Goal: Task Accomplishment & Management: Manage account settings

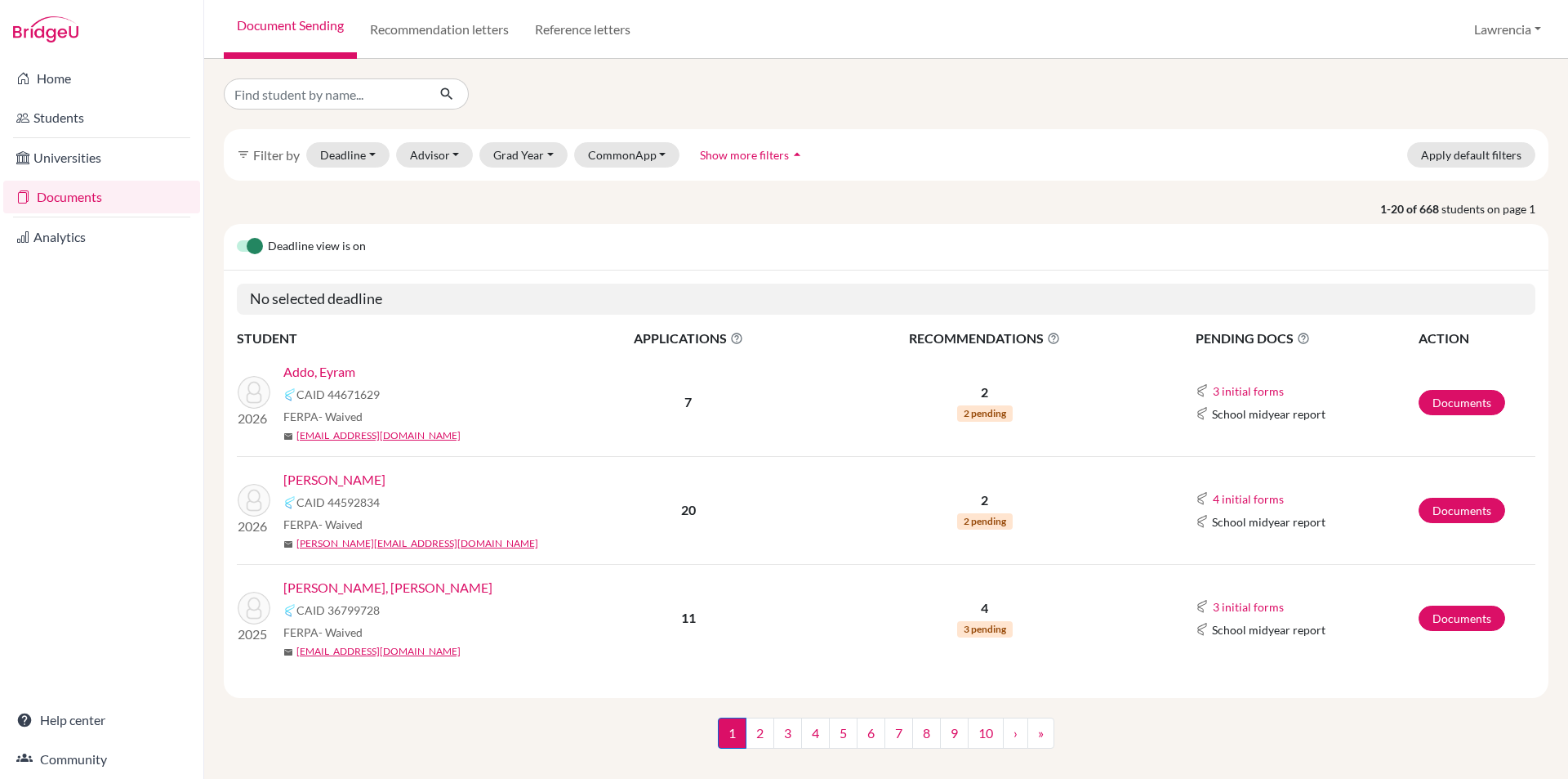
click at [1432, 409] on link "Documents" at bounding box center [1461, 403] width 86 height 25
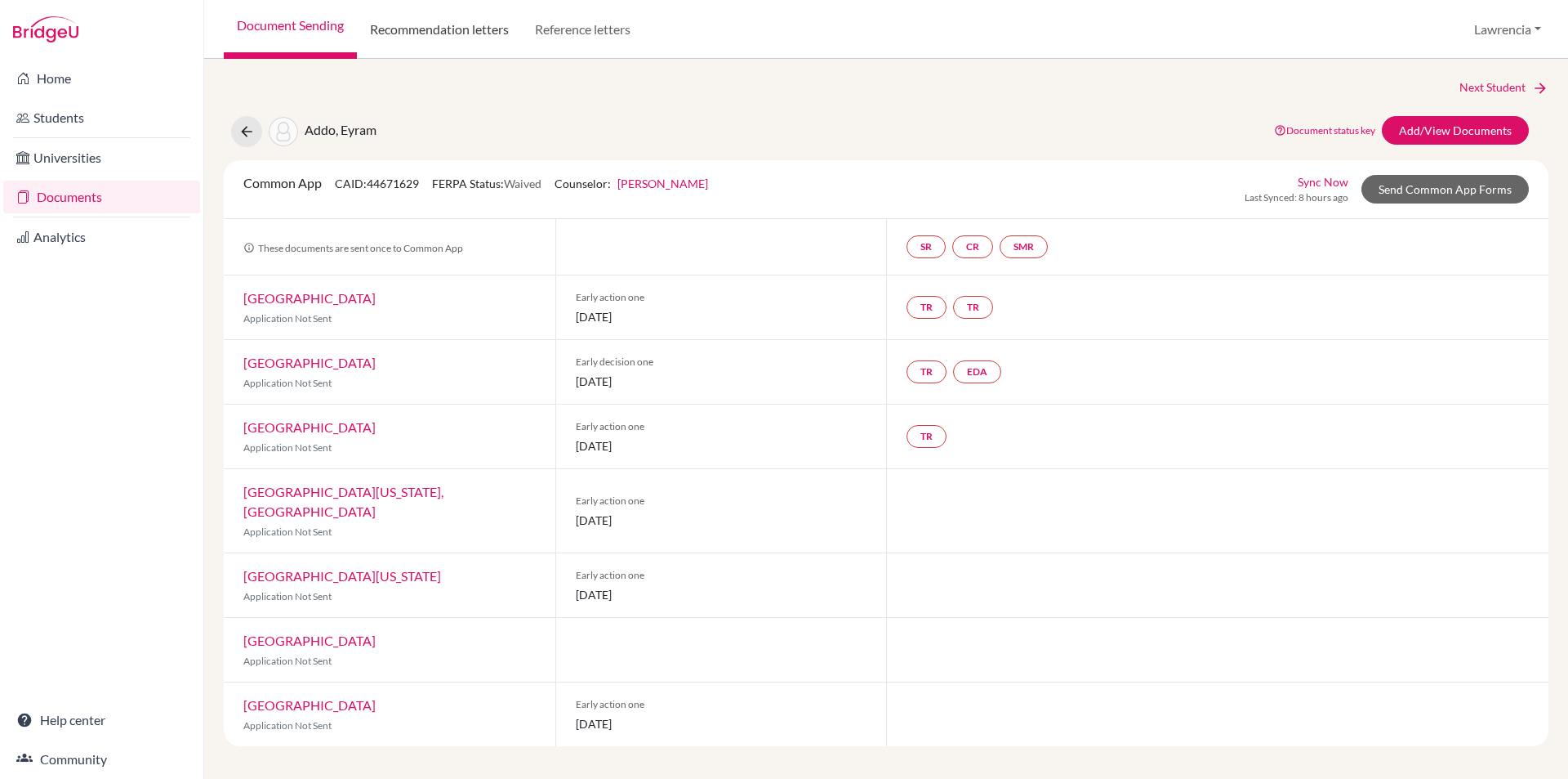
click at [443, 31] on link "Recommendation letters" at bounding box center [439, 30] width 165 height 59
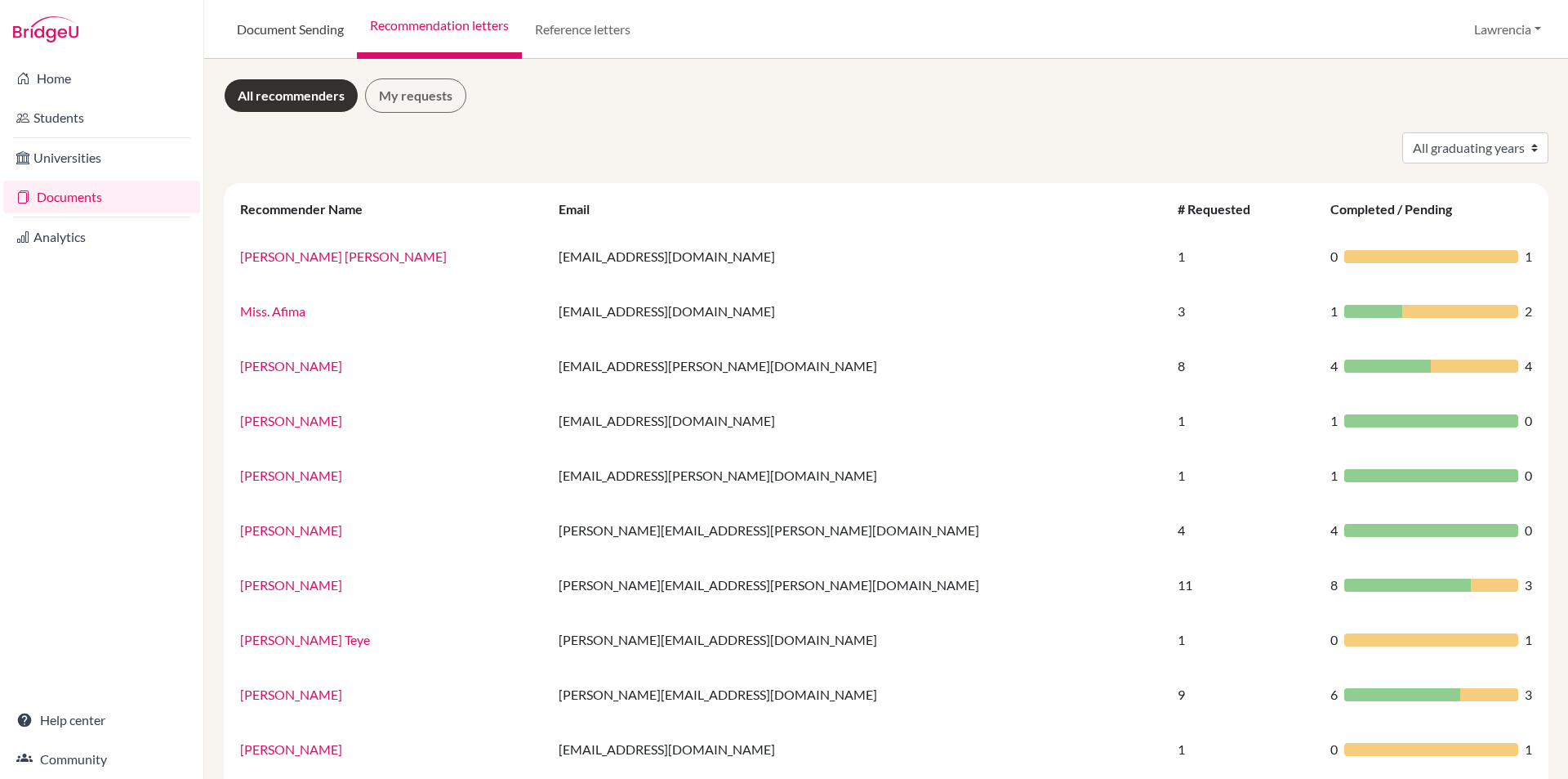
click at [296, 19] on link "Document Sending" at bounding box center [290, 30] width 133 height 59
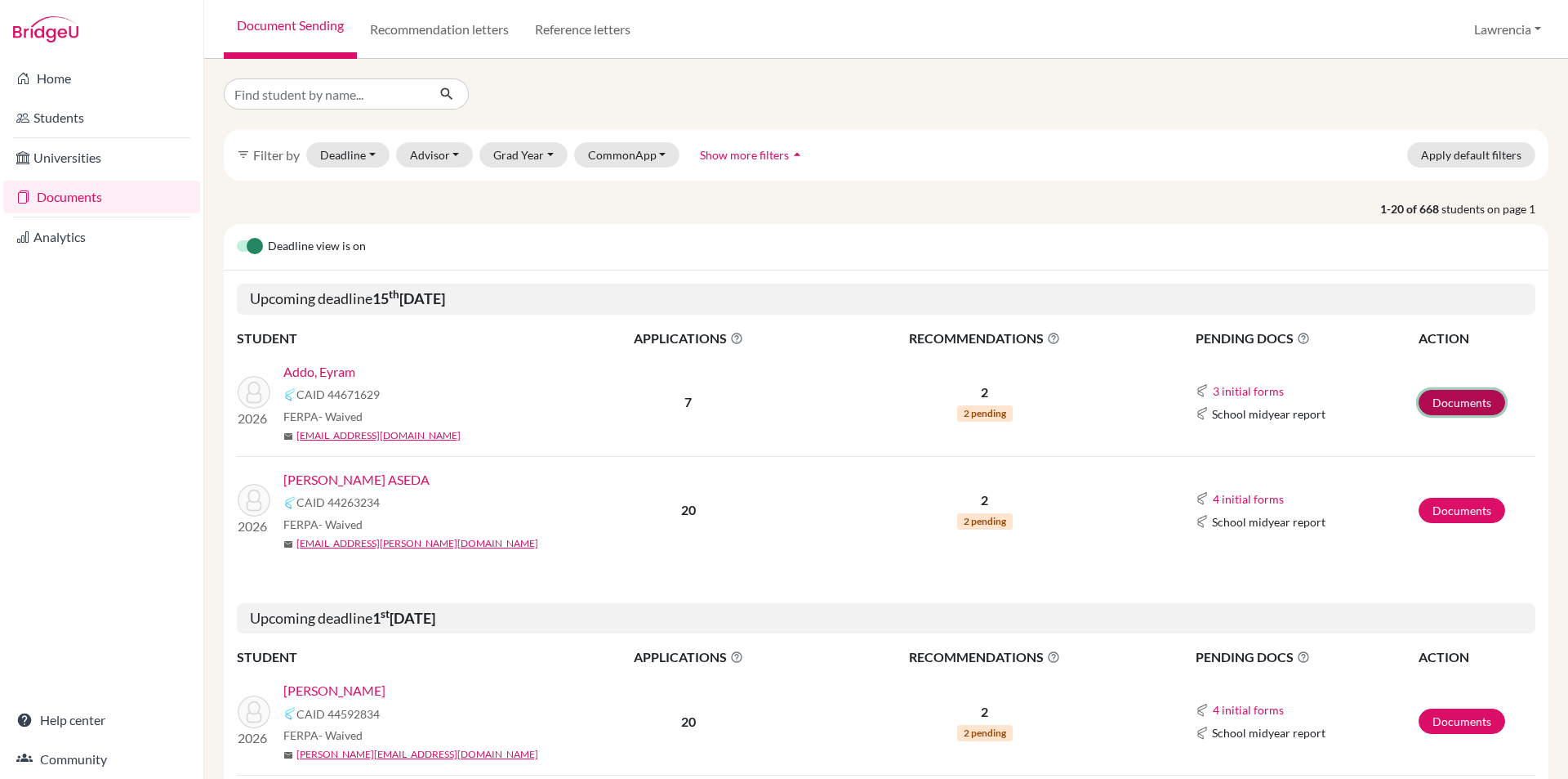
click at [1461, 398] on link "Documents" at bounding box center [1461, 403] width 86 height 25
click at [336, 369] on link "Addo, Eyram" at bounding box center [319, 371] width 72 height 19
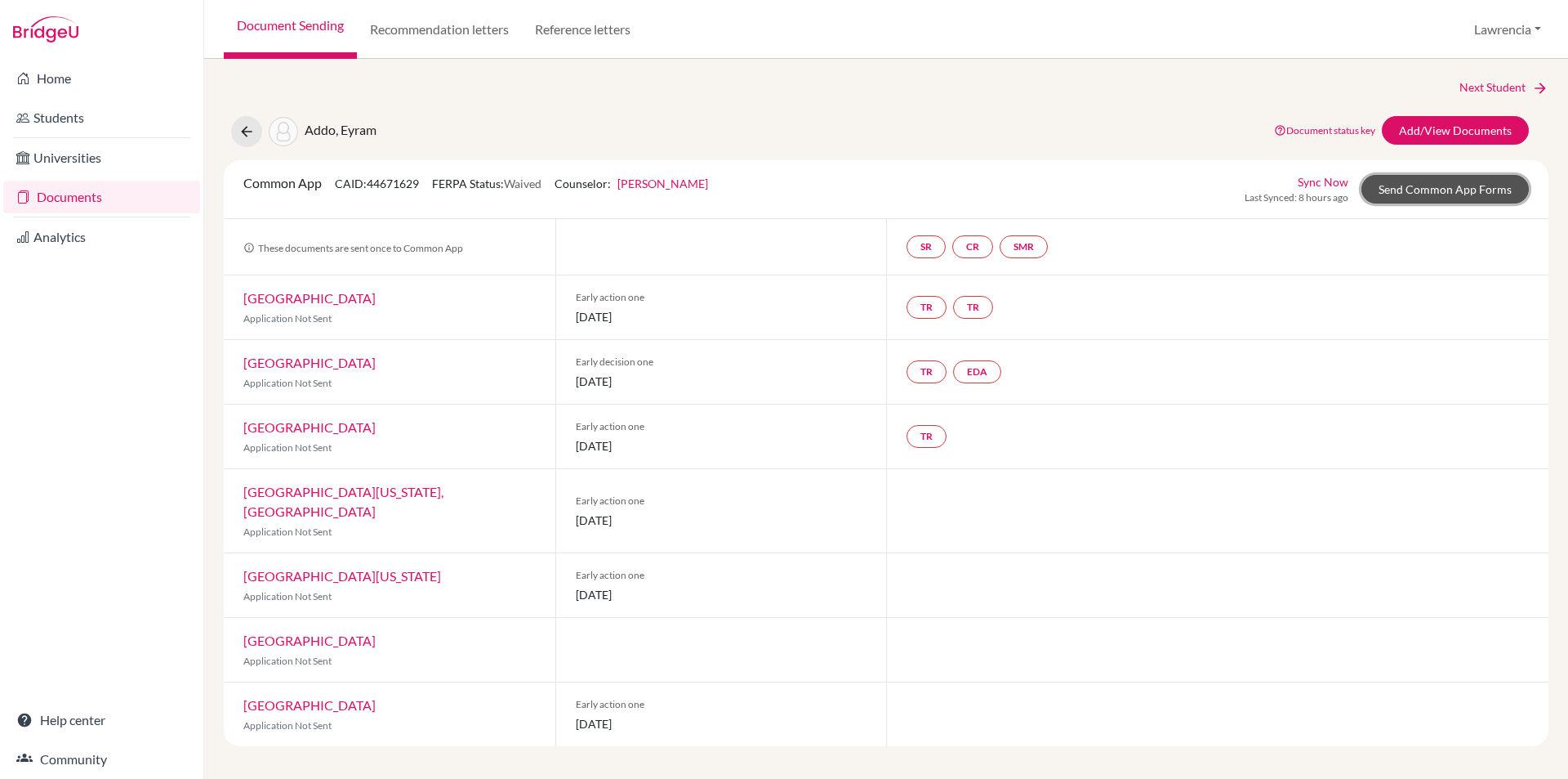
click at [1439, 195] on link "Send Common App Forms" at bounding box center [1445, 189] width 167 height 29
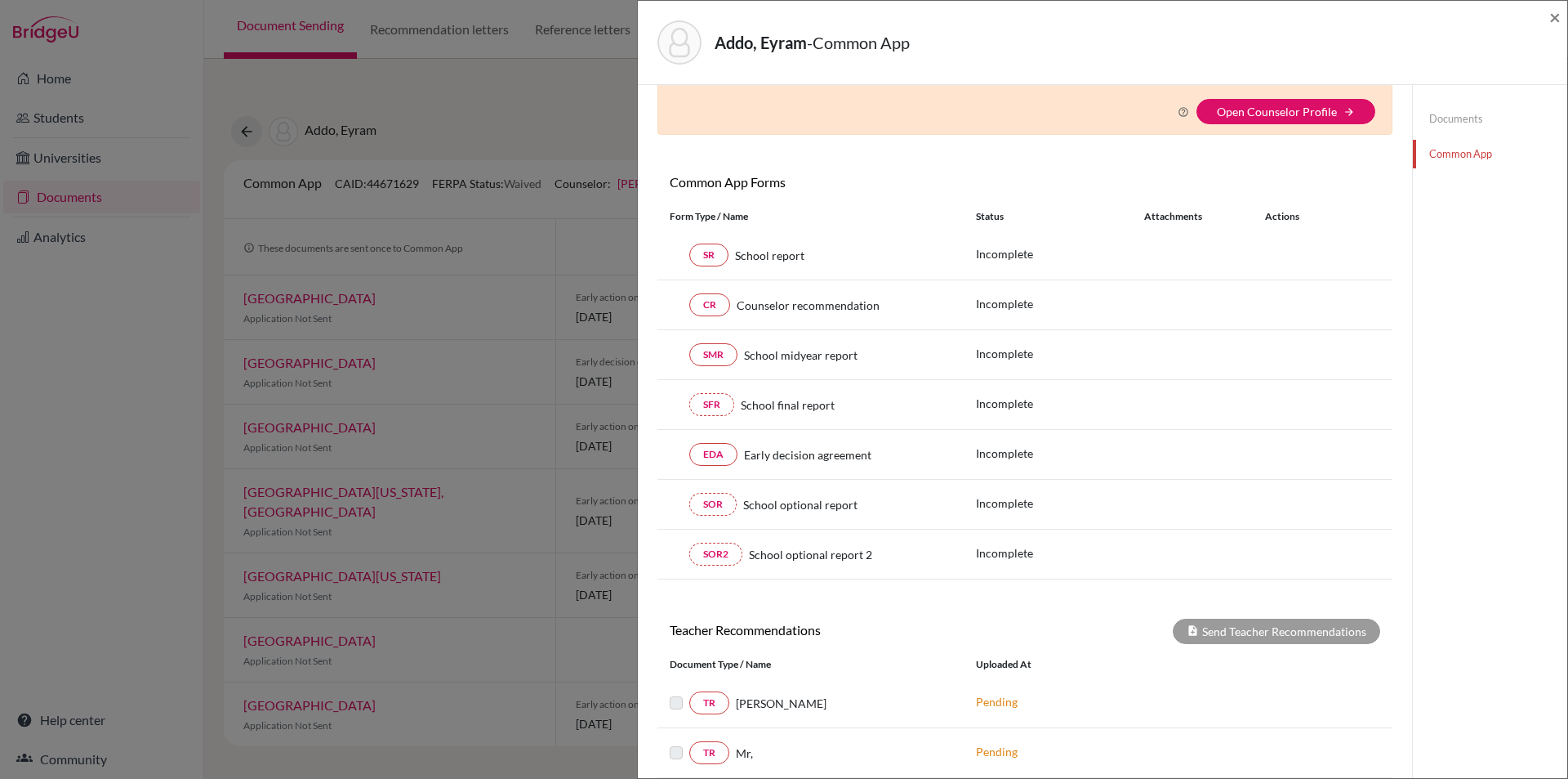
scroll to position [252, 0]
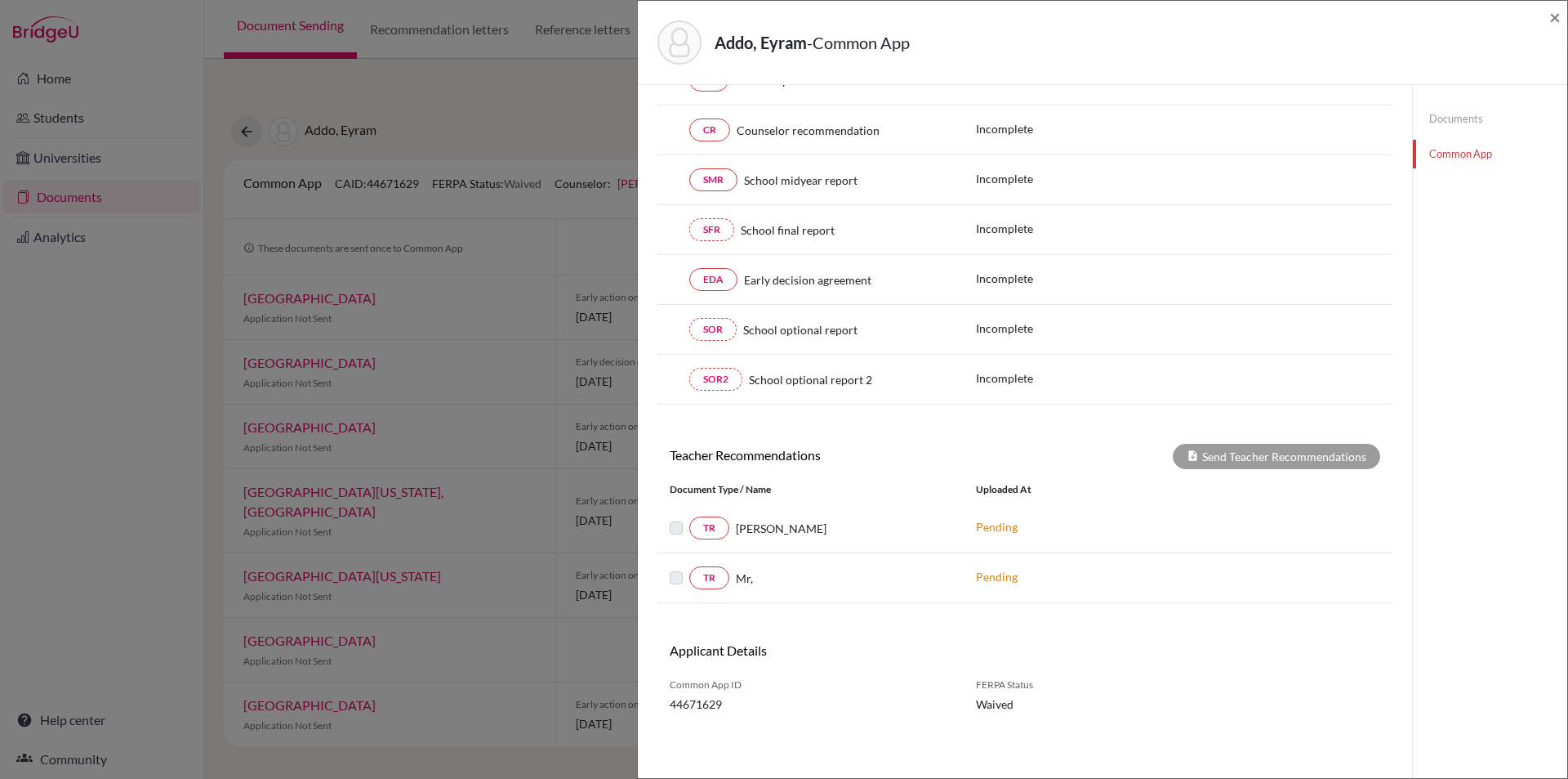
click at [799, 582] on div "Mr," at bounding box center [840, 578] width 222 height 17
click at [689, 568] on label at bounding box center [689, 568] width 0 height 0
click at [718, 582] on link "TR" at bounding box center [708, 577] width 40 height 23
click at [992, 581] on p "Pending" at bounding box center [1085, 576] width 221 height 17
click at [1030, 574] on p "Pending" at bounding box center [1085, 576] width 221 height 17
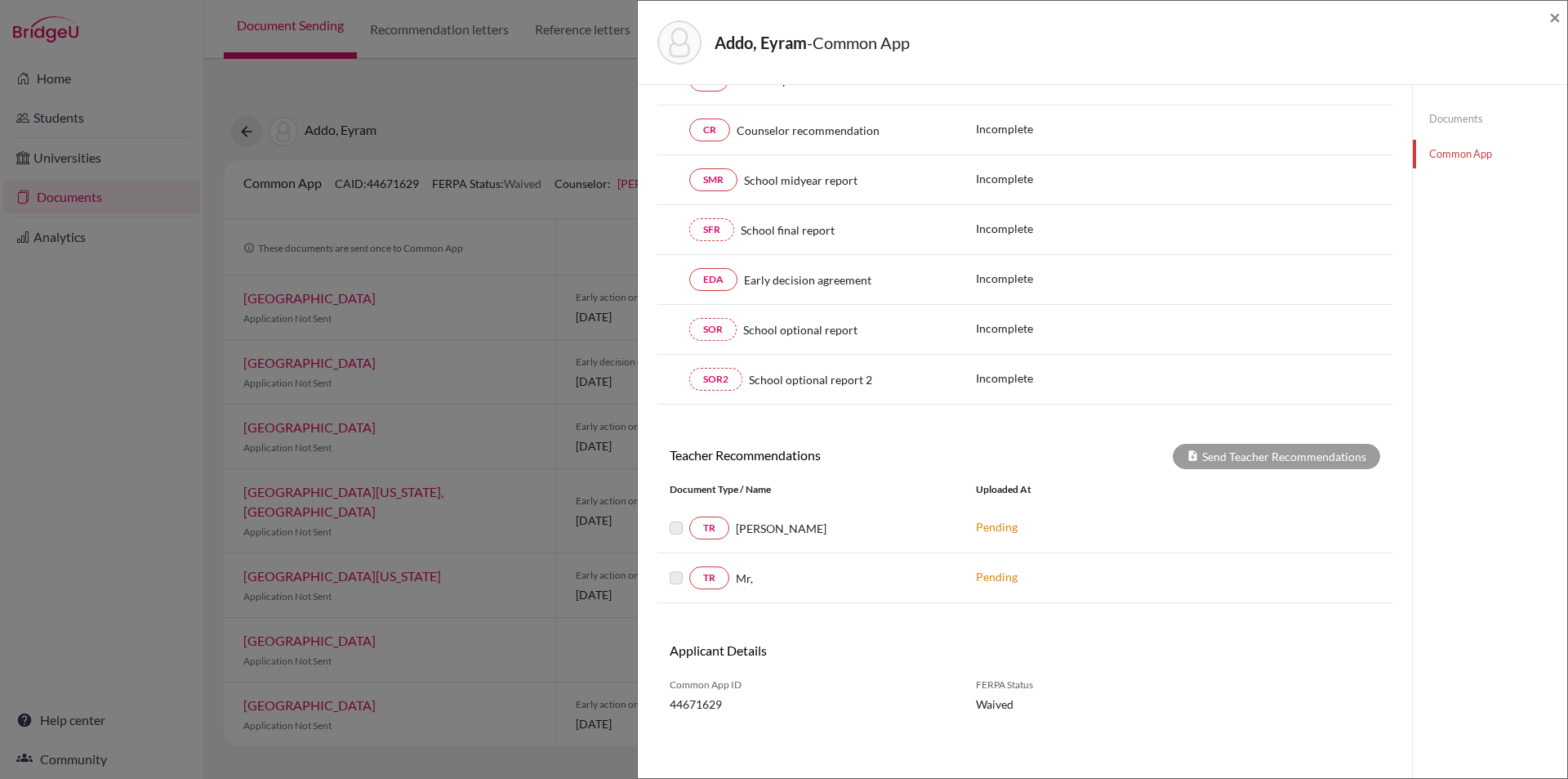
click at [1008, 573] on p "Pending" at bounding box center [1085, 576] width 221 height 17
click at [713, 577] on link "TR" at bounding box center [708, 577] width 40 height 23
drag, startPoint x: 709, startPoint y: 575, endPoint x: 1156, endPoint y: 565, distance: 447.1
click at [1158, 564] on div "TR Mr, Pending" at bounding box center [1024, 578] width 735 height 50
click at [689, 568] on label at bounding box center [689, 568] width 0 height 0
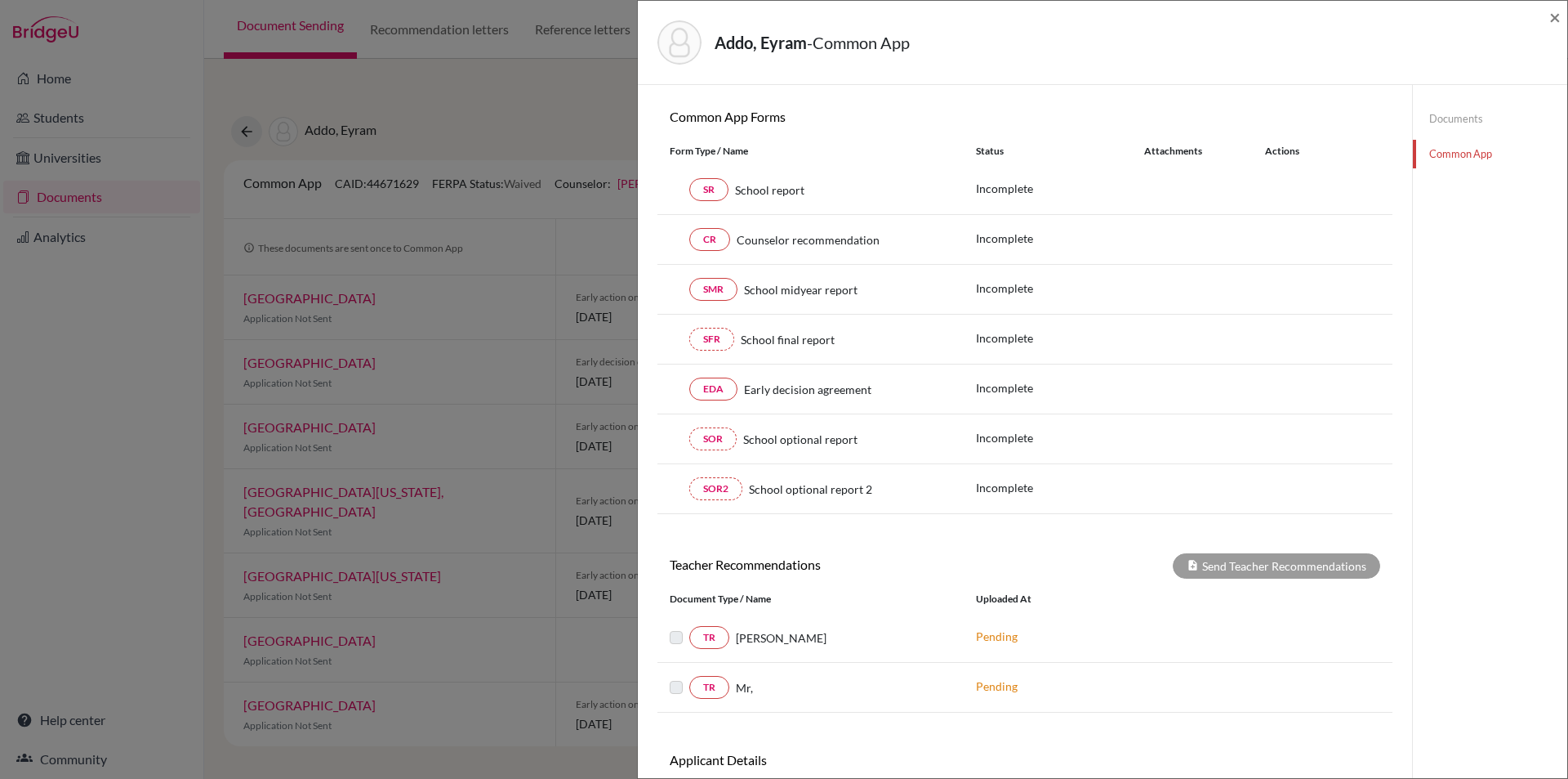
scroll to position [0, 0]
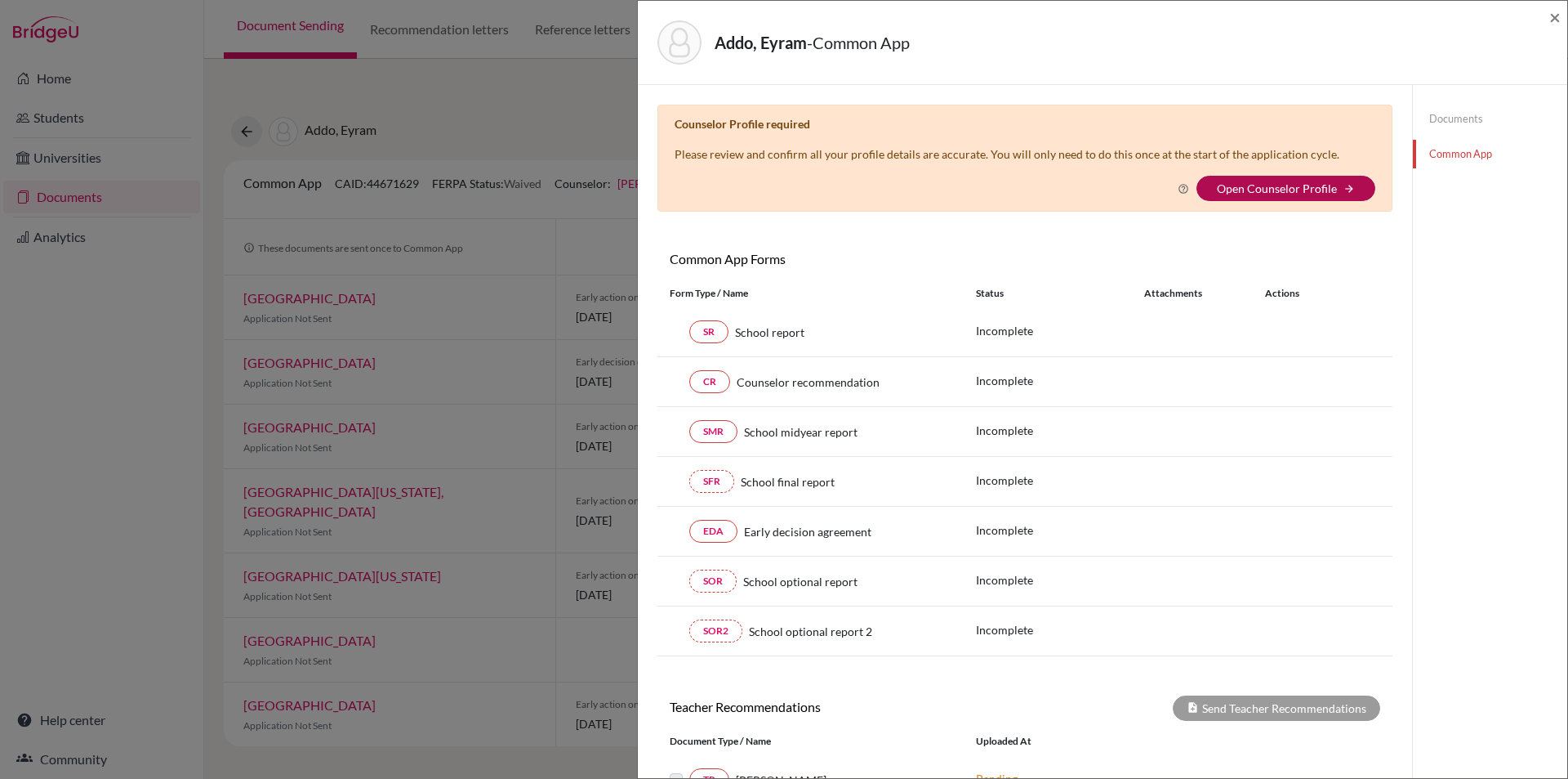
click at [1270, 190] on link "Open Counselor Profile" at bounding box center [1276, 188] width 120 height 14
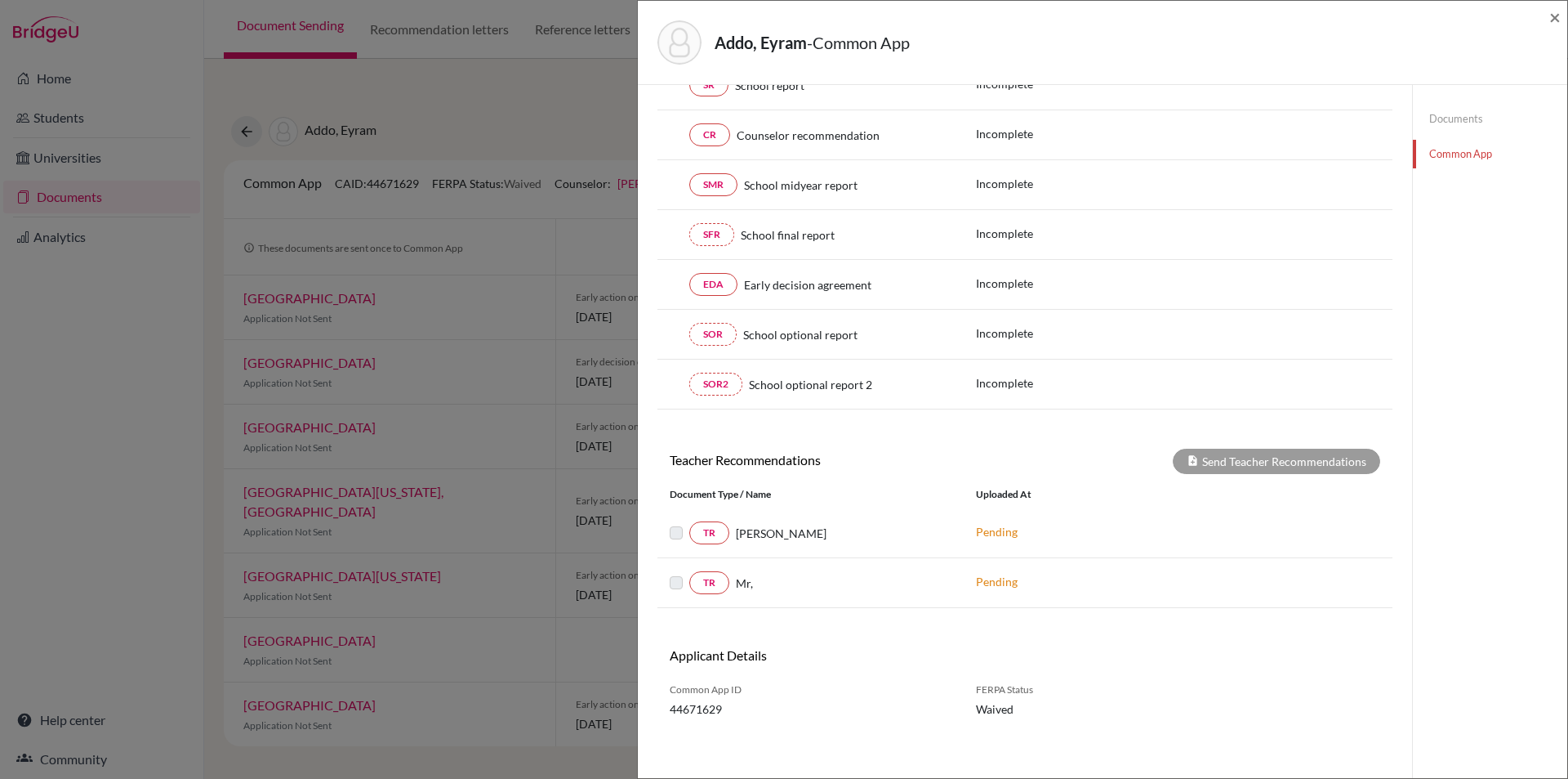
scroll to position [252, 0]
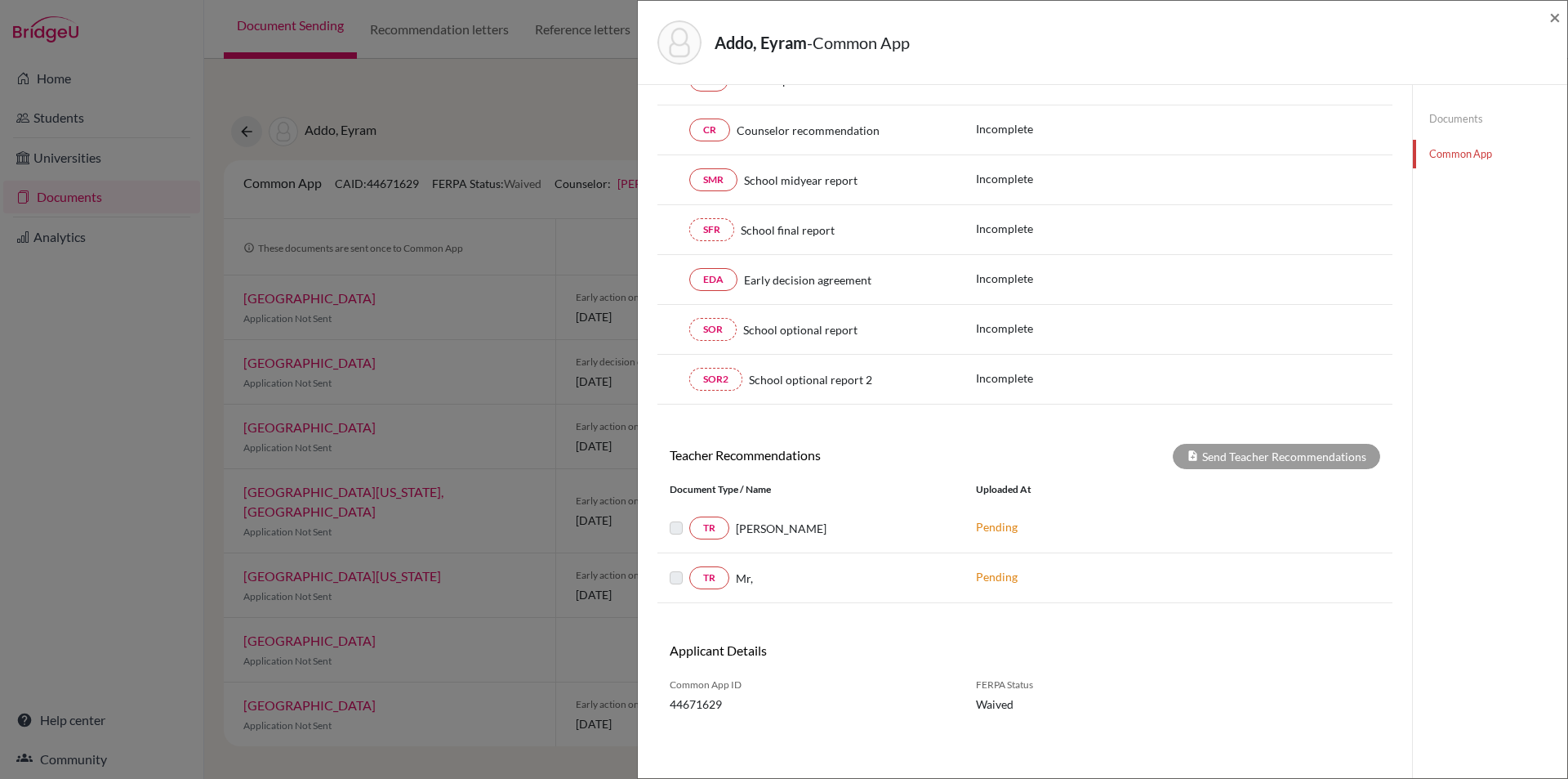
click at [1002, 579] on p "Pending" at bounding box center [1085, 576] width 221 height 17
click at [1466, 151] on link "Common App" at bounding box center [1489, 154] width 155 height 29
click at [1452, 153] on link "Common App" at bounding box center [1489, 154] width 155 height 29
click at [1454, 148] on link "Common App" at bounding box center [1489, 154] width 155 height 29
click at [1550, 19] on span "×" at bounding box center [1555, 17] width 12 height 24
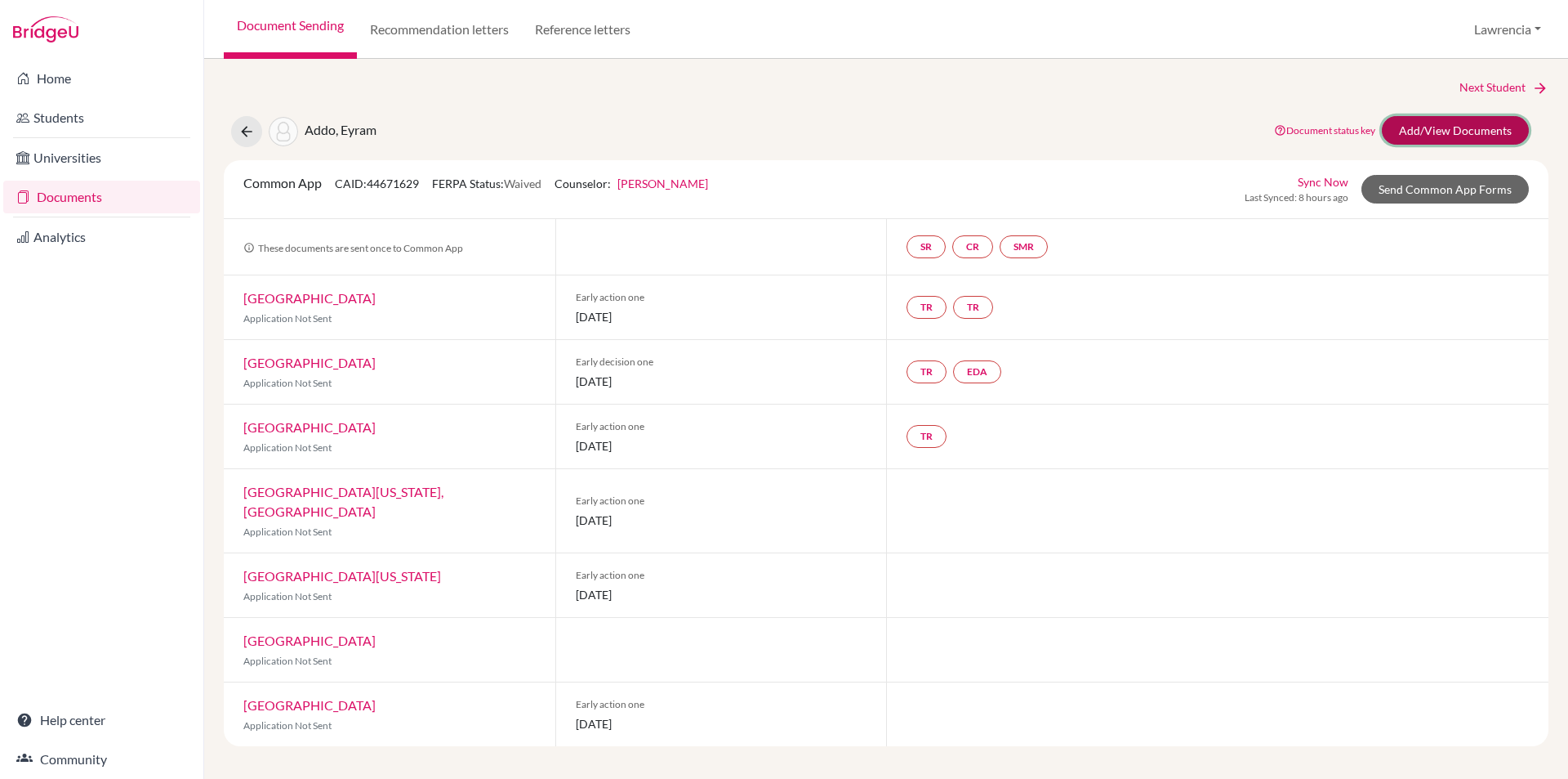
click at [1455, 124] on link "Add/View Documents" at bounding box center [1456, 130] width 147 height 29
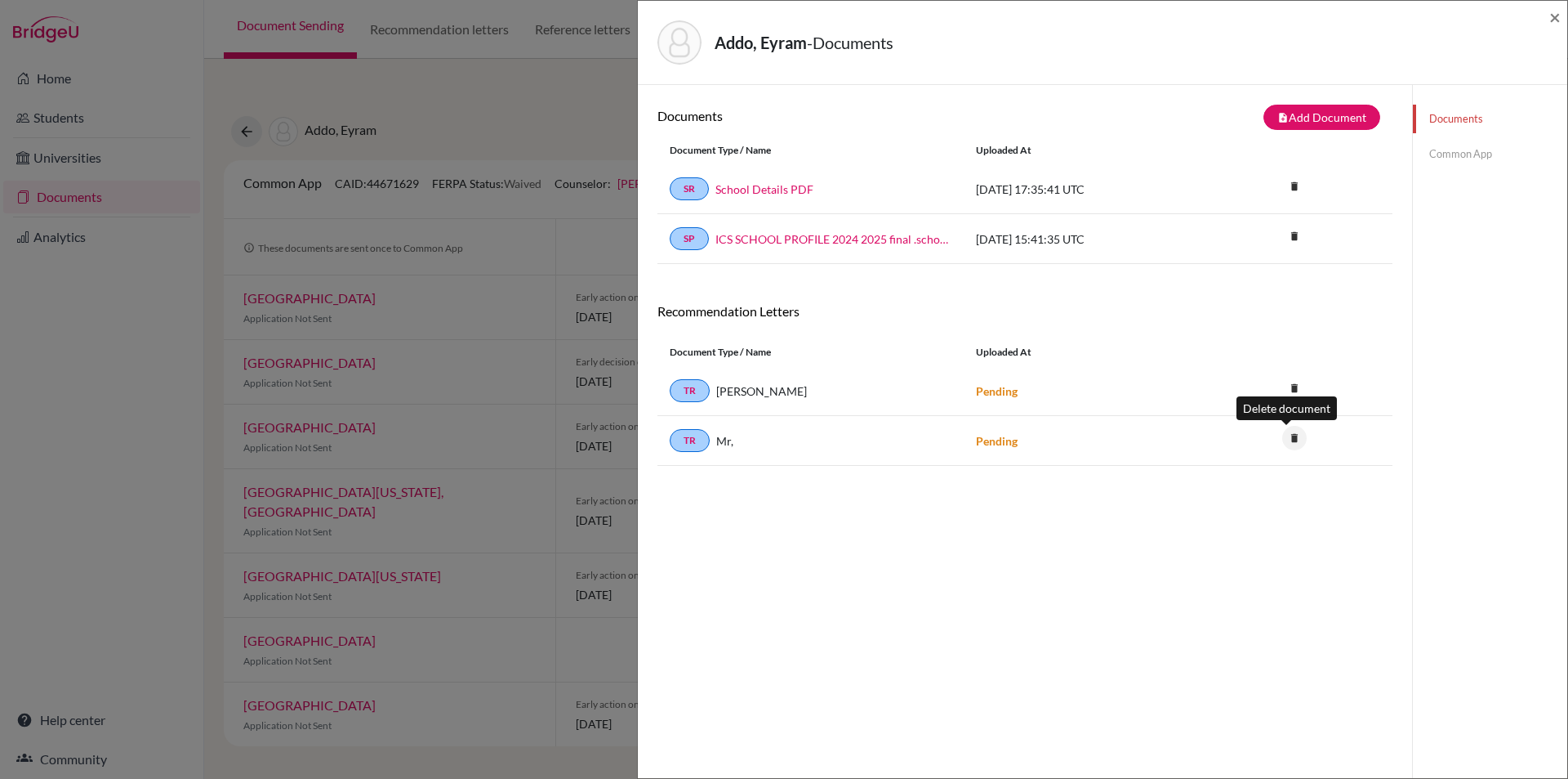
click at [1291, 445] on icon "delete" at bounding box center [1294, 437] width 25 height 25
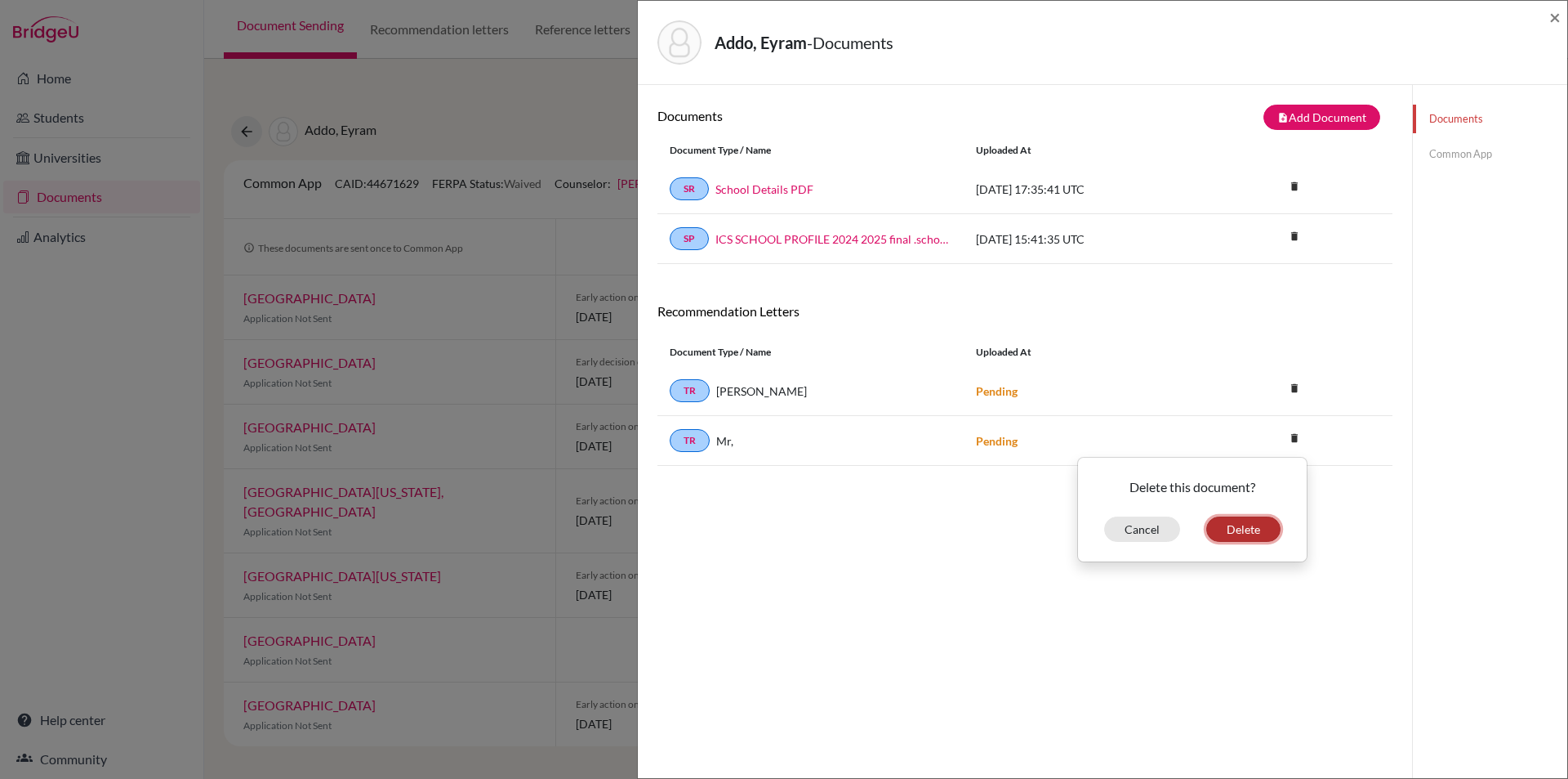
click at [1255, 529] on button "Delete" at bounding box center [1243, 529] width 74 height 25
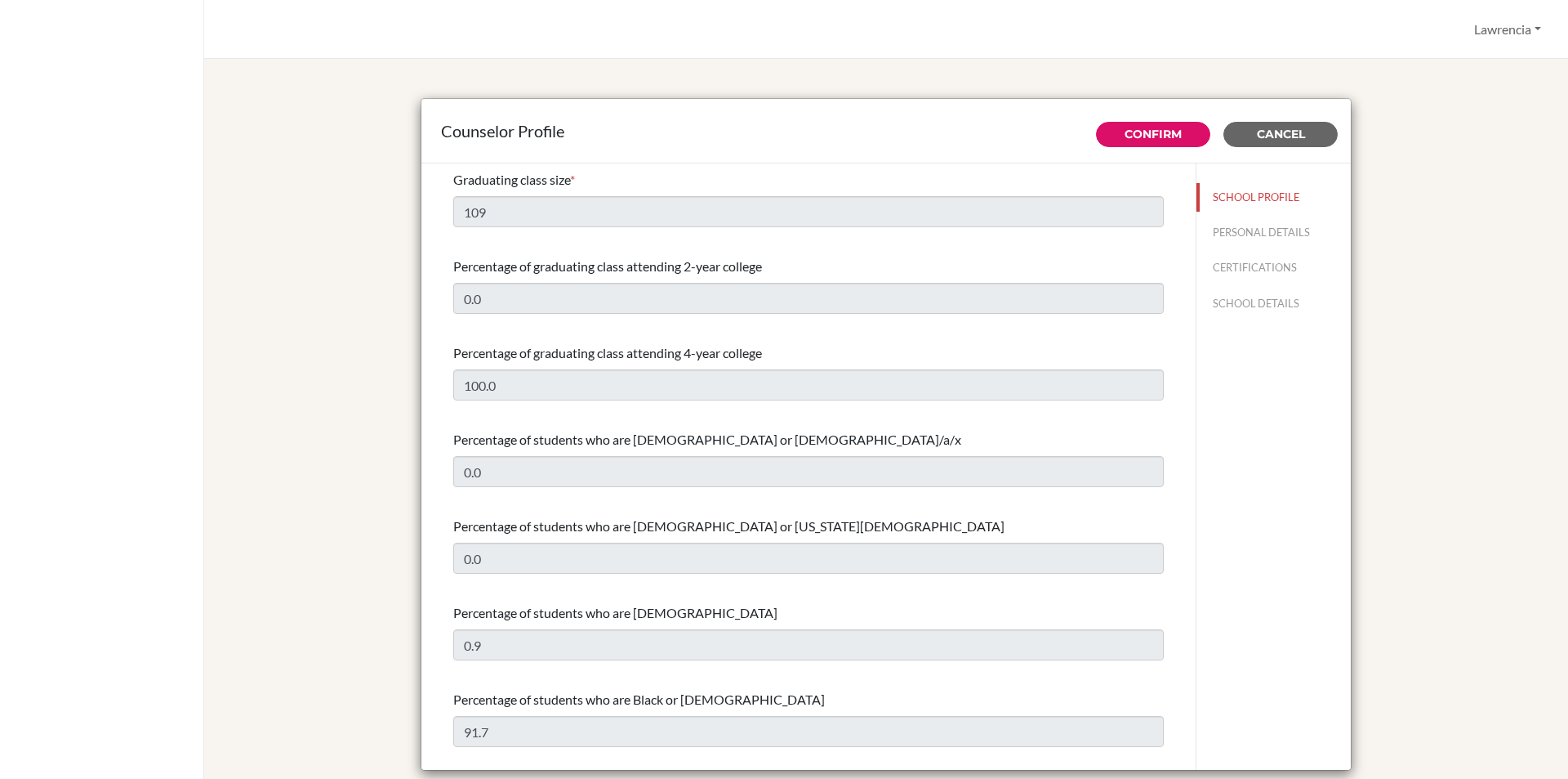
select select "1"
select select "313639"
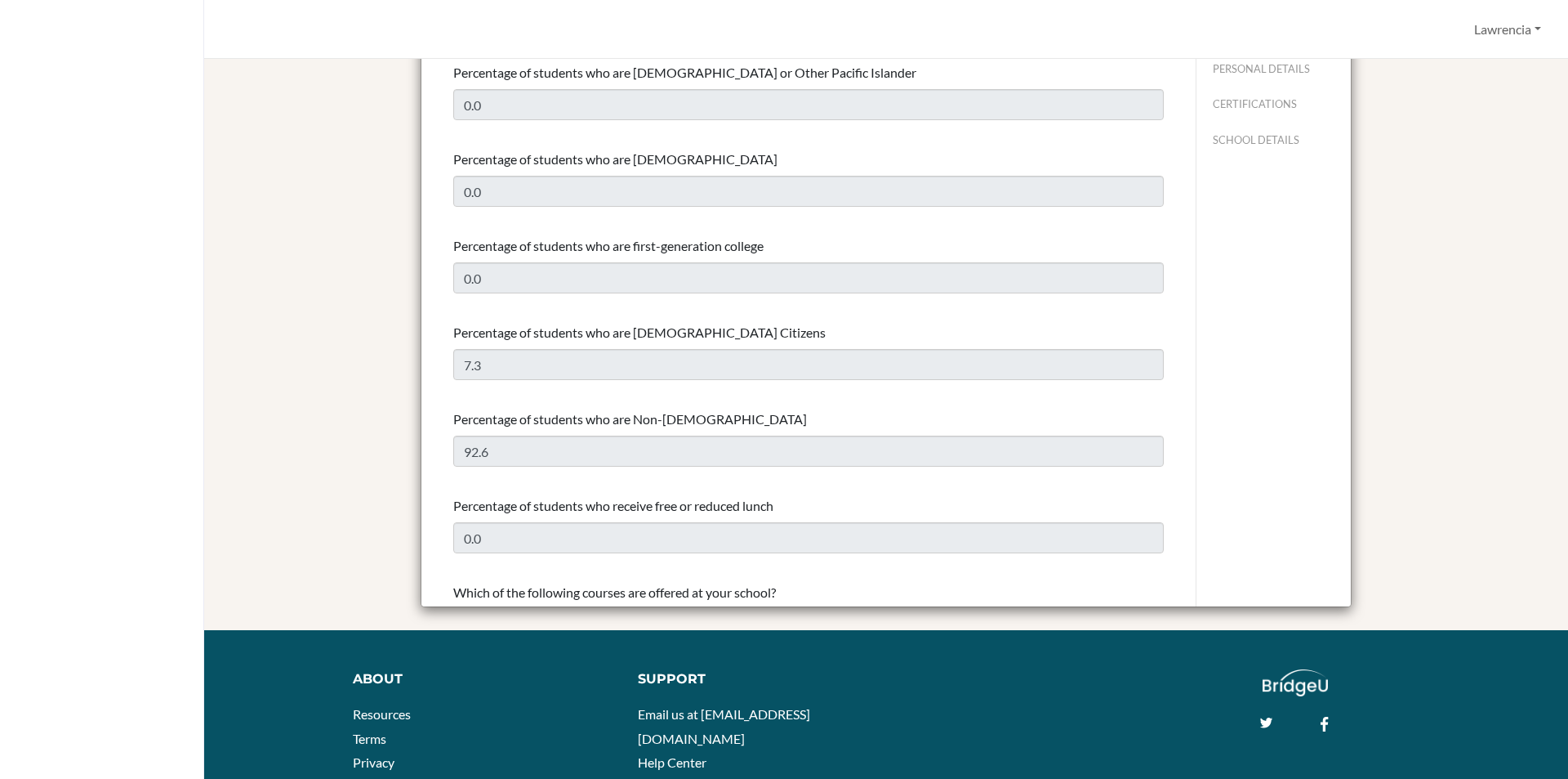
scroll to position [548, 0]
